Goal: Complete application form

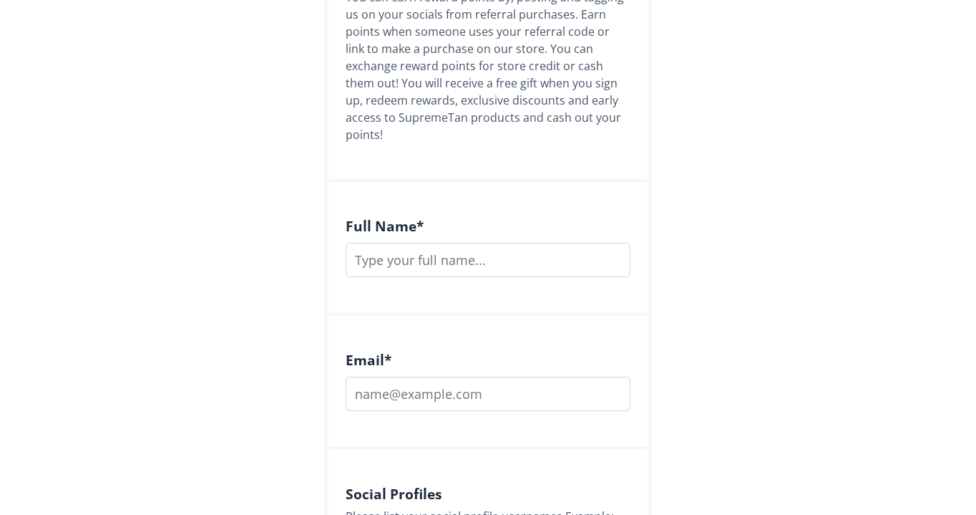
scroll to position [276, 0]
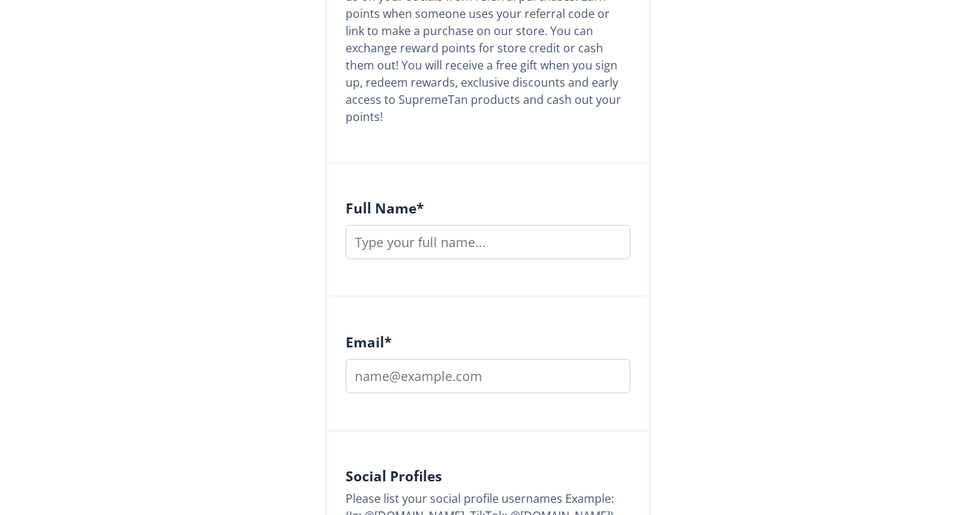
click at [445, 225] on input "text" at bounding box center [488, 242] width 285 height 34
type input "[PERSON_NAME]"
click at [462, 359] on input "email" at bounding box center [488, 376] width 285 height 34
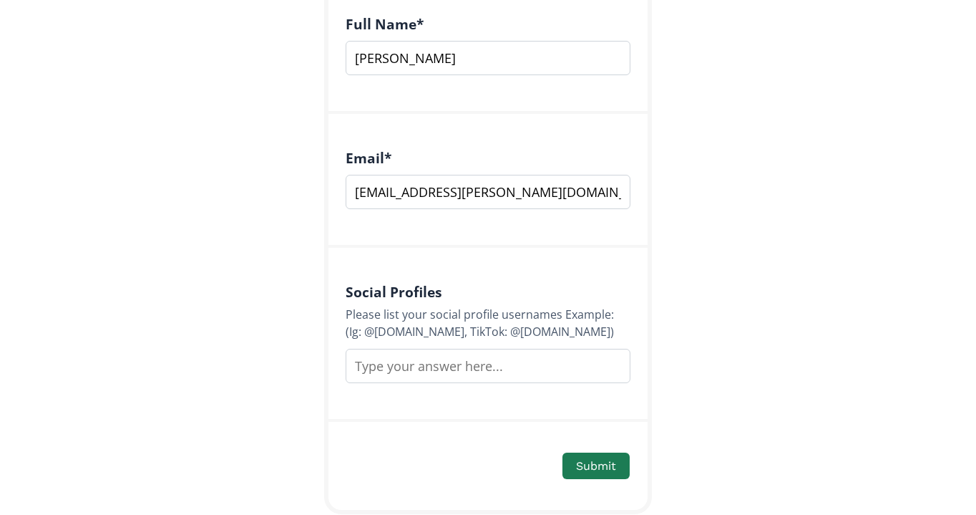
scroll to position [492, 0]
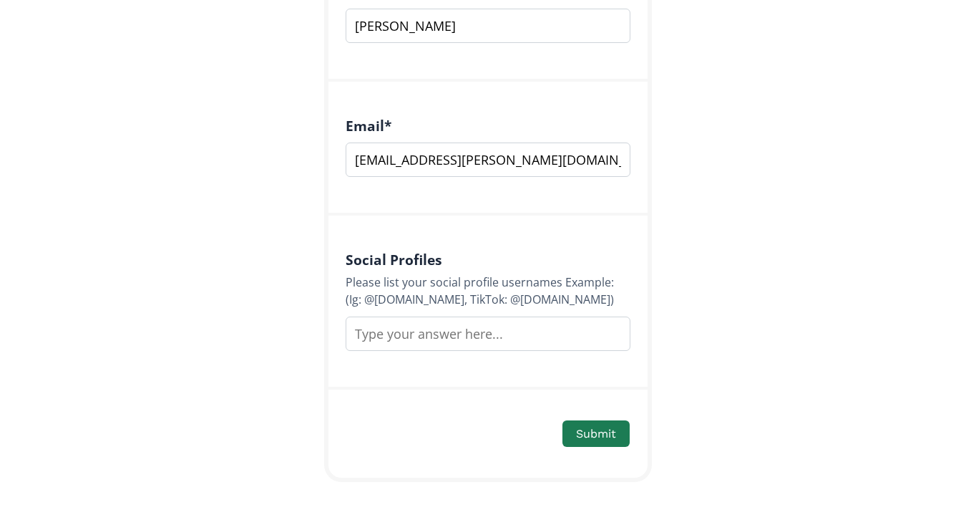
type input "[EMAIL_ADDRESS][PERSON_NAME][DOMAIN_NAME]"
click at [569, 318] on input "text" at bounding box center [488, 333] width 285 height 34
type input "@ciarabookerx"
click at [601, 426] on button "Submit" at bounding box center [596, 433] width 72 height 31
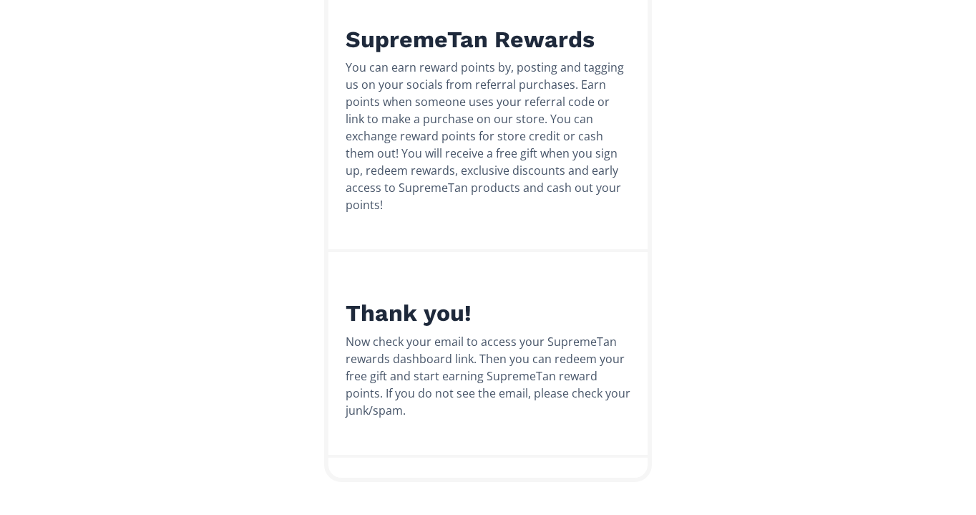
scroll to position [0, 0]
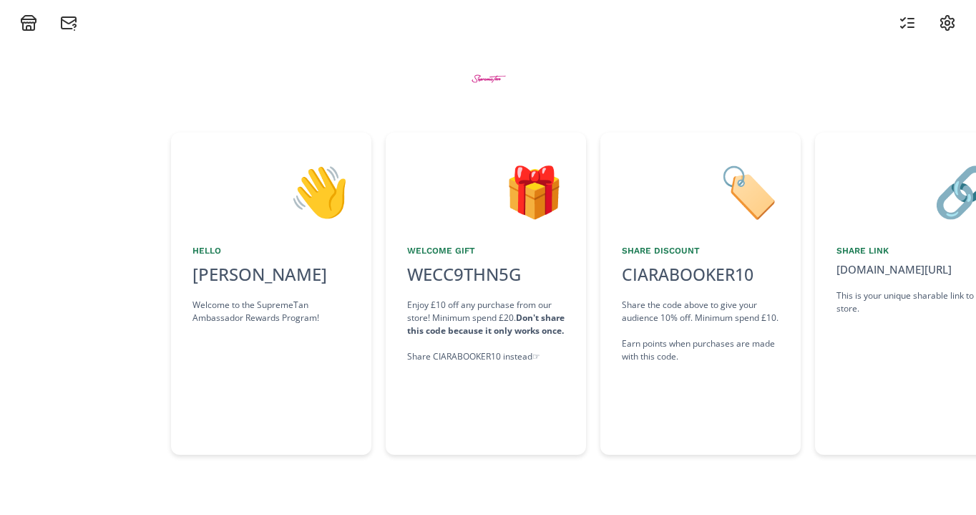
scroll to position [0, 215]
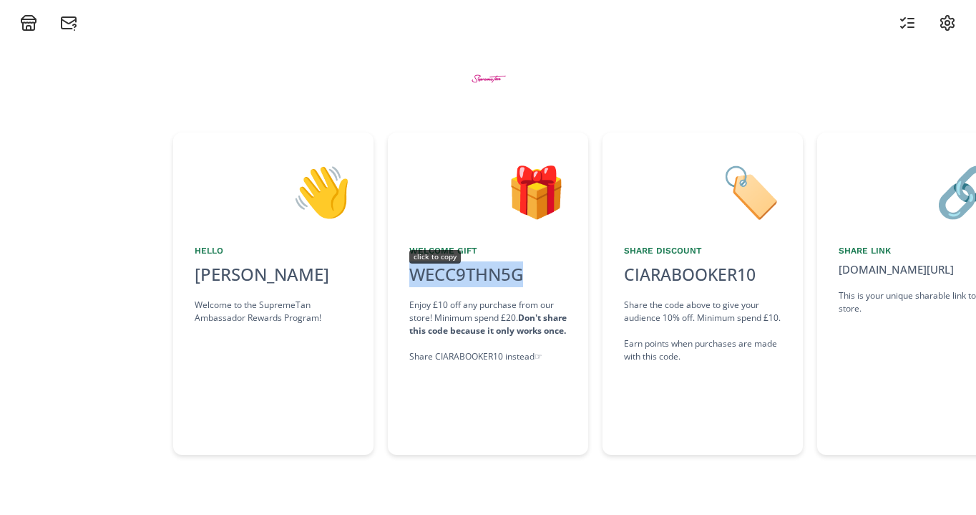
drag, startPoint x: 535, startPoint y: 270, endPoint x: 469, endPoint y: 266, distance: 66.7
click at [468, 266] on div "WECC9THN5G click to copy" at bounding box center [487, 274] width 157 height 26
click at [555, 286] on div "WECC9THN5G click to copy" at bounding box center [487, 274] width 157 height 26
click at [446, 255] on div "copied" at bounding box center [428, 257] width 39 height 14
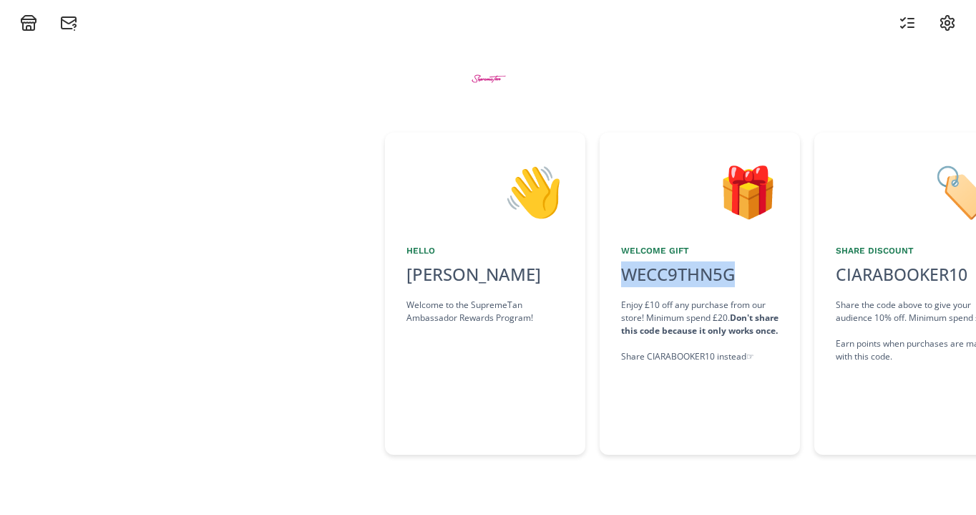
scroll to position [0, 0]
click at [25, 26] on icon at bounding box center [28, 22] width 17 height 17
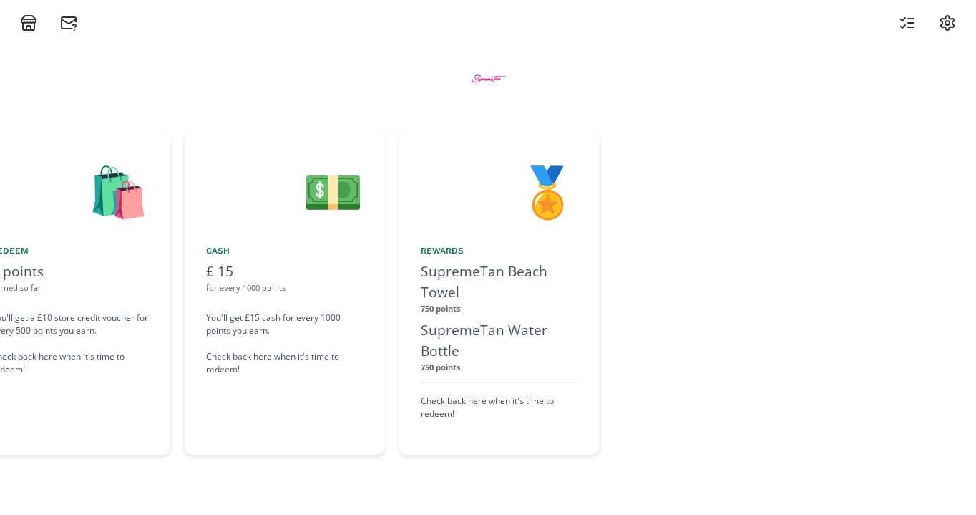
scroll to position [0, 1503]
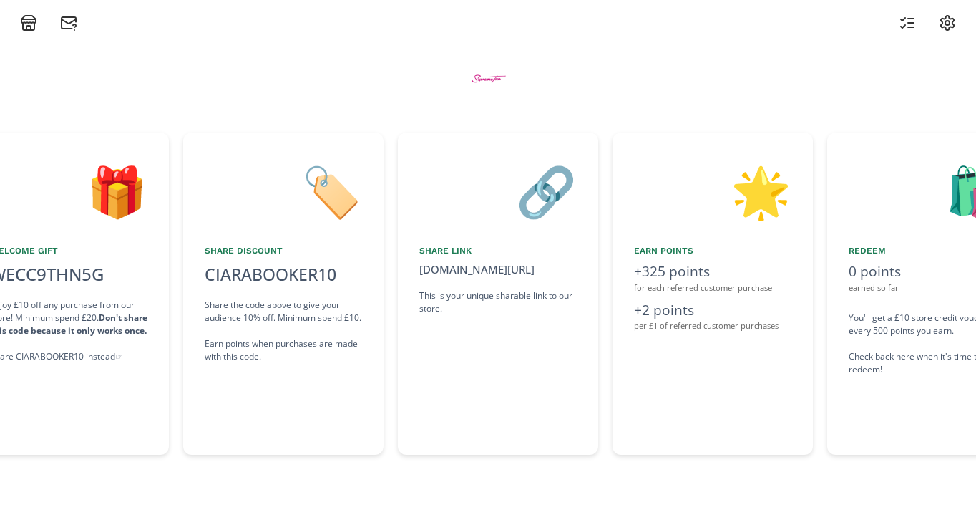
scroll to position [0, 644]
